Goal: Task Accomplishment & Management: Manage account settings

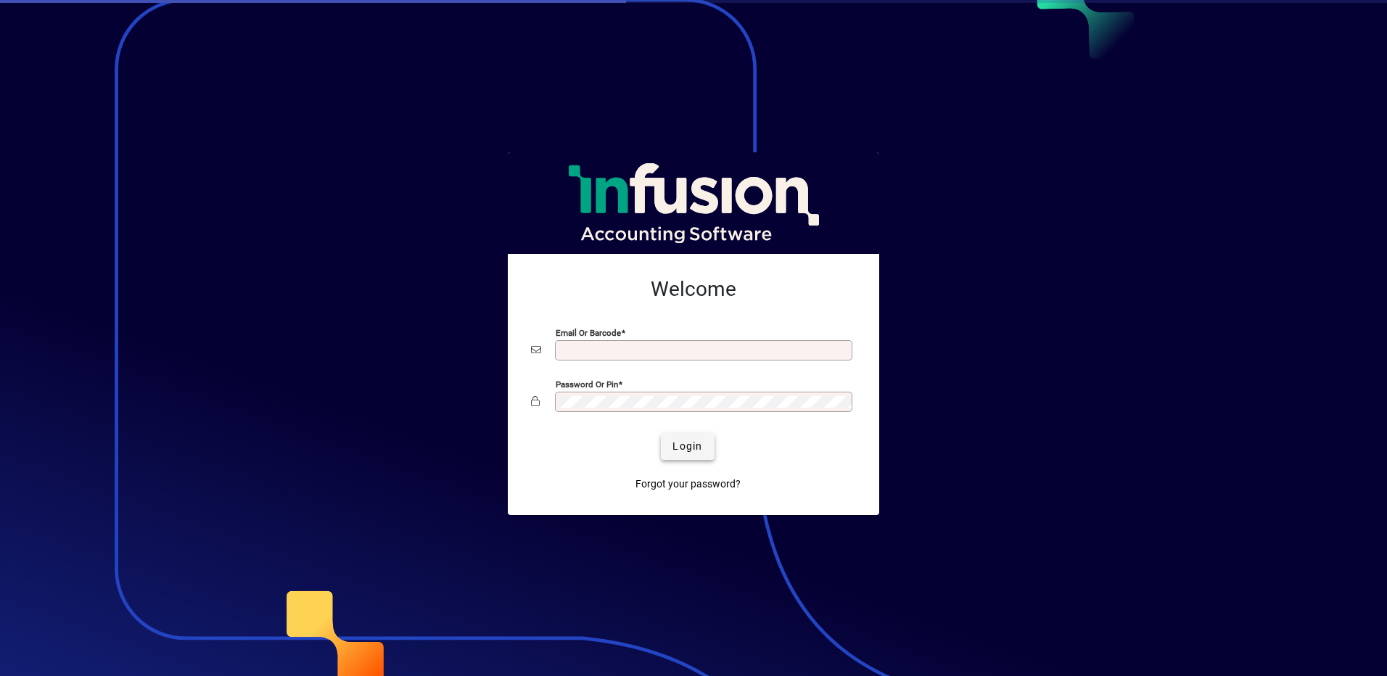
type input "**********"
click at [689, 456] on span "submit" at bounding box center [687, 446] width 53 height 35
